Goal: Task Accomplishment & Management: Use online tool/utility

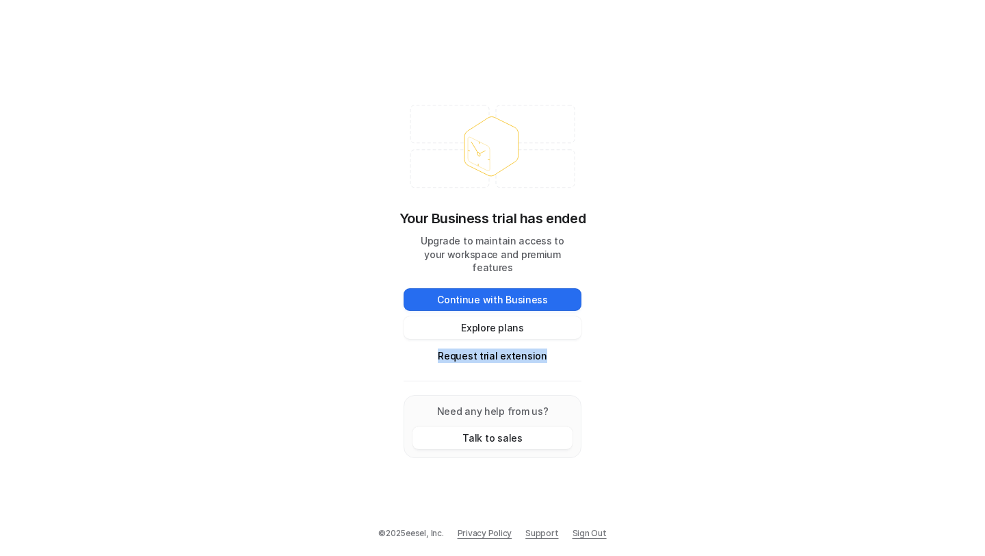
drag, startPoint x: 385, startPoint y: 347, endPoint x: 586, endPoint y: 362, distance: 201.7
click at [586, 362] on div "Your Business trial has ended Upgrade to maintain access to your workspace and …" at bounding box center [492, 278] width 985 height 556
copy button "Request trial extension"
click at [294, 433] on div "Your Business trial has ended Upgrade to maintain access to your workspace and …" at bounding box center [492, 278] width 985 height 556
click at [472, 350] on button "Request trial extension" at bounding box center [493, 355] width 178 height 23
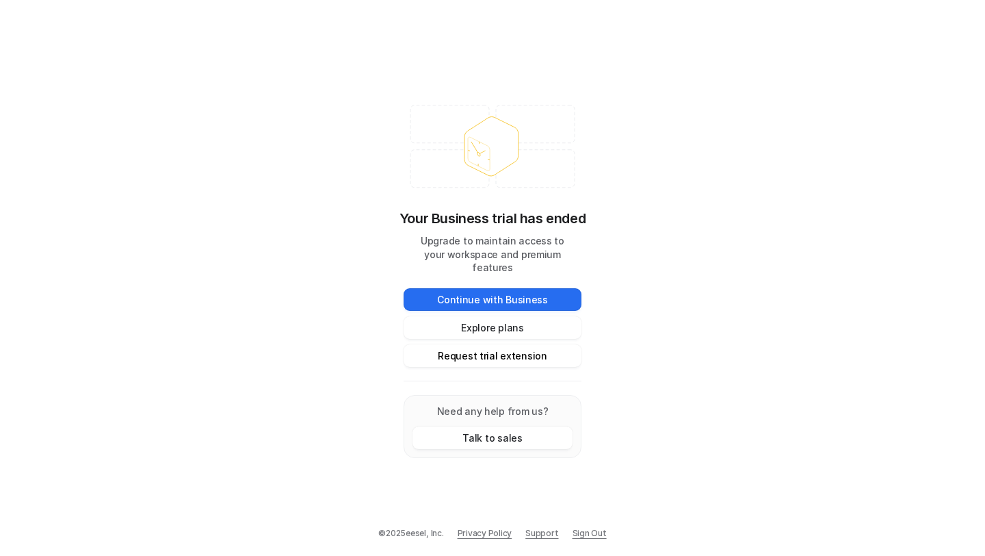
click at [546, 350] on button "Request trial extension" at bounding box center [493, 355] width 178 height 23
click at [700, 126] on div "Your Business trial has ended Upgrade to maintain access to your workspace and …" at bounding box center [492, 278] width 985 height 556
click at [464, 290] on button "Continue with Business" at bounding box center [493, 299] width 178 height 23
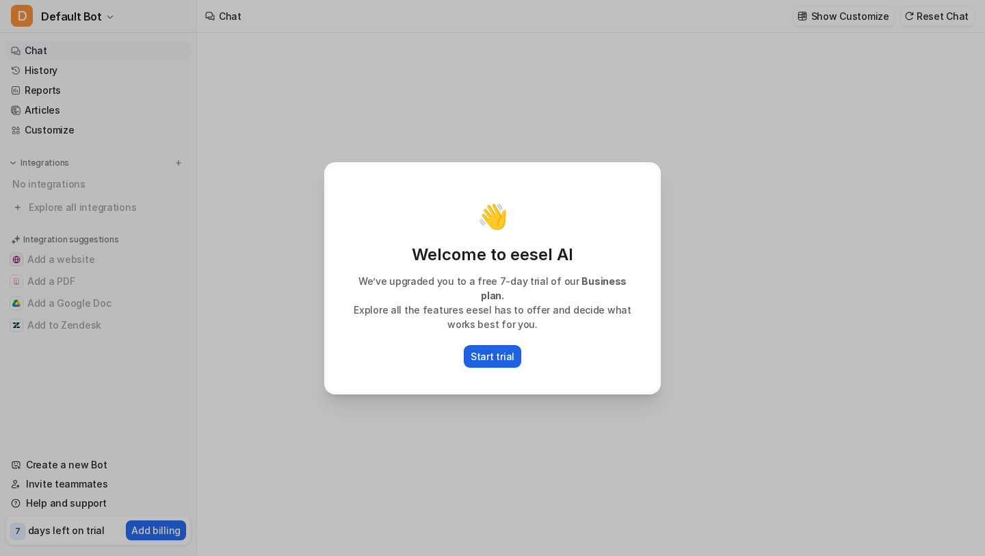
type textarea "**********"
click at [498, 349] on p "Start trial" at bounding box center [493, 356] width 44 height 14
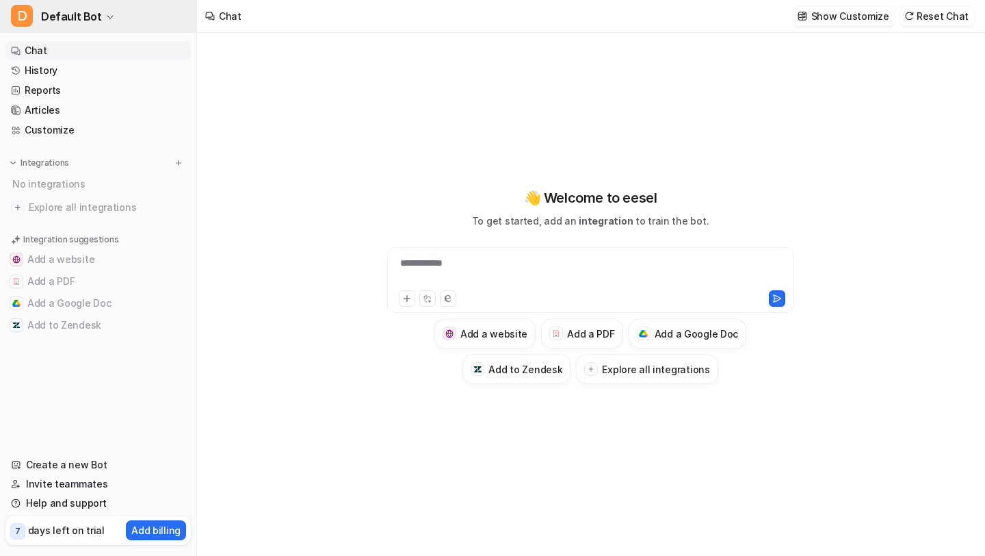
click at [94, 20] on span "Default Bot" at bounding box center [71, 16] width 61 height 19
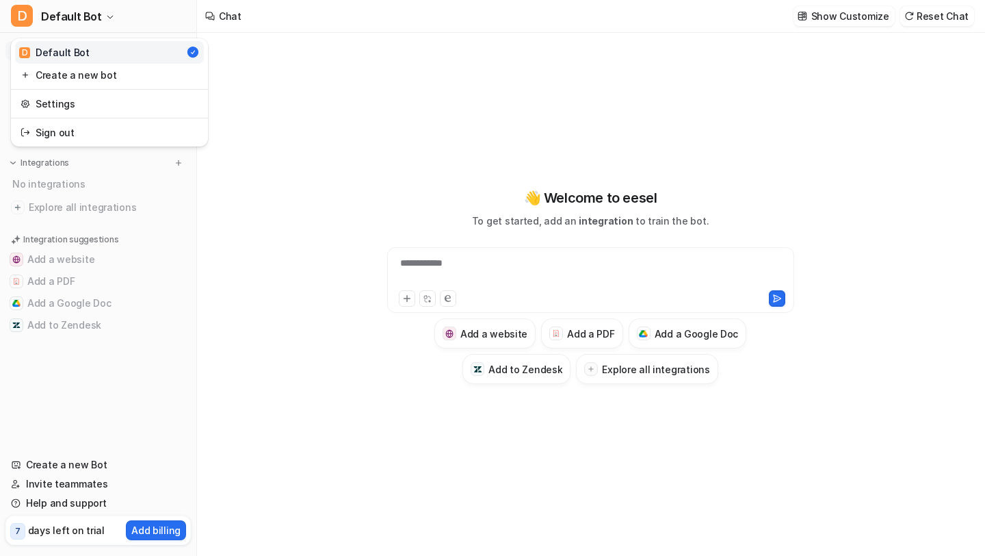
click at [222, 270] on div "**********" at bounding box center [492, 278] width 985 height 556
click at [78, 211] on span "Explore all integrations" at bounding box center [107, 207] width 157 height 22
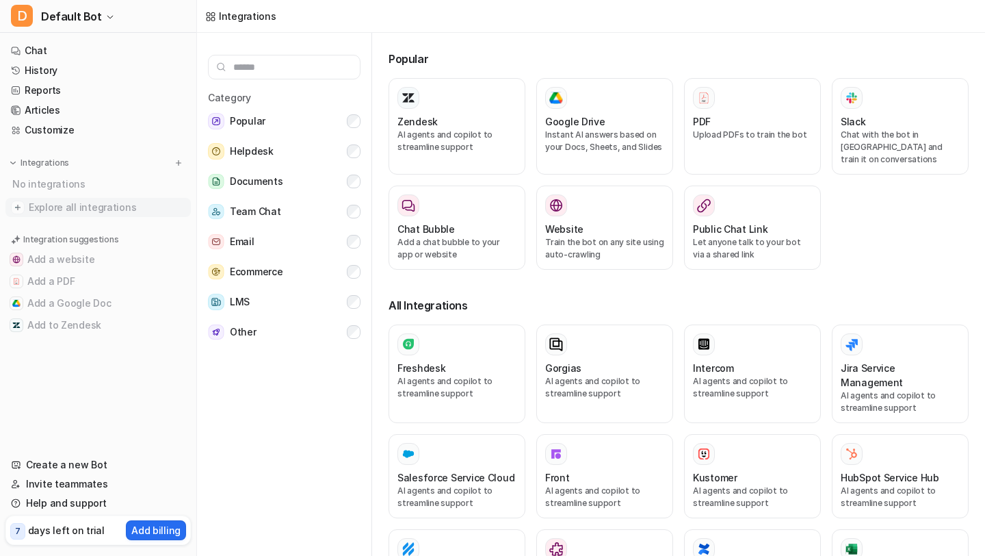
click at [75, 206] on span "Explore all integrations" at bounding box center [107, 207] width 157 height 22
click at [478, 113] on div "Zendesk AI agents and copilot to streamline support" at bounding box center [457, 126] width 119 height 79
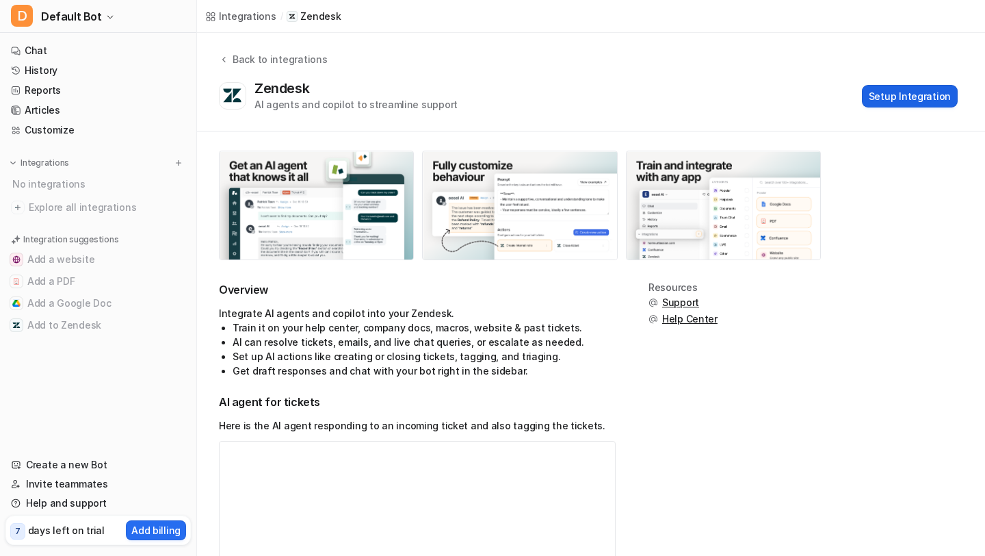
click at [896, 98] on button "Setup Integration" at bounding box center [910, 96] width 96 height 23
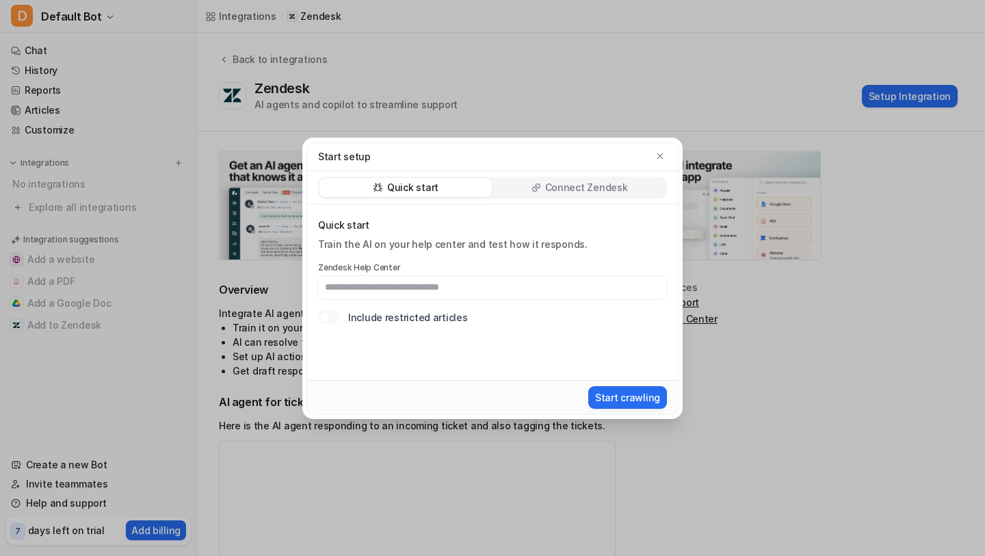
click at [471, 271] on label "Zendesk Help Center" at bounding box center [492, 267] width 349 height 11
click at [462, 285] on input "text" at bounding box center [492, 287] width 349 height 23
click at [416, 314] on label "Include restricted articles" at bounding box center [407, 317] width 119 height 14
click at [419, 290] on input "text" at bounding box center [492, 287] width 349 height 23
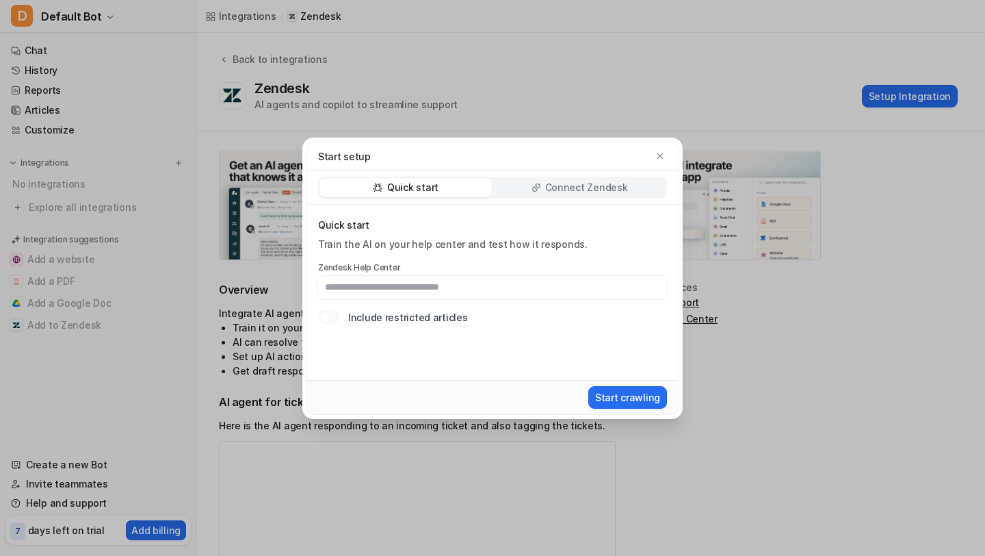
click at [535, 189] on icon at bounding box center [537, 188] width 10 height 10
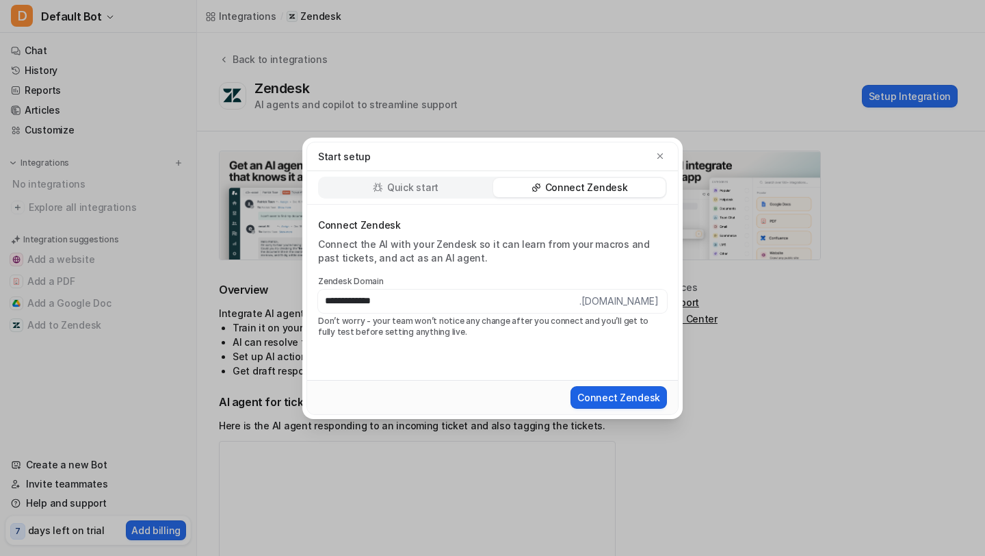
type input "**********"
click at [619, 395] on button "Connect Zendesk" at bounding box center [619, 397] width 96 height 23
